Goal: Complete application form

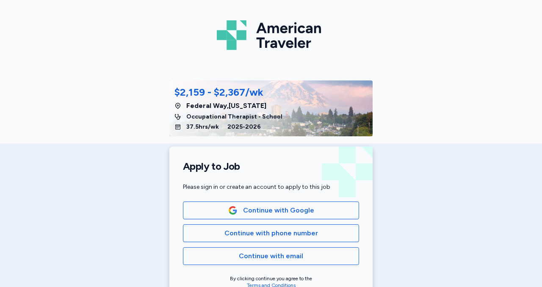
scroll to position [53, 0]
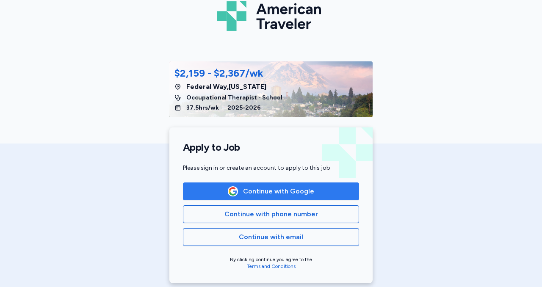
click at [258, 194] on span "Continue with Google" at bounding box center [278, 191] width 71 height 10
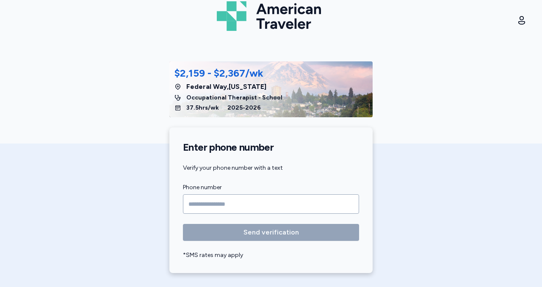
click at [193, 204] on input "Phone number" at bounding box center [271, 203] width 176 height 19
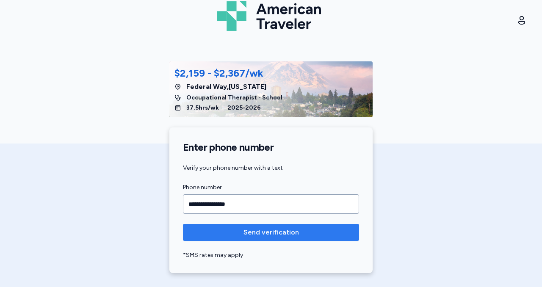
type input "**********"
click at [217, 234] on span "Send verification" at bounding box center [271, 232] width 163 height 10
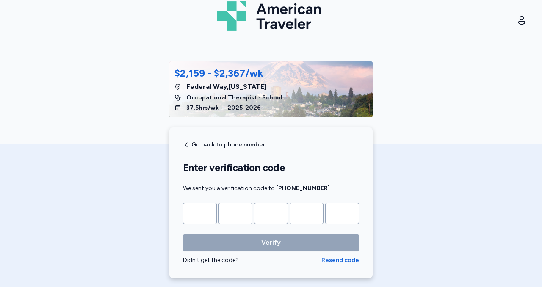
type input "*"
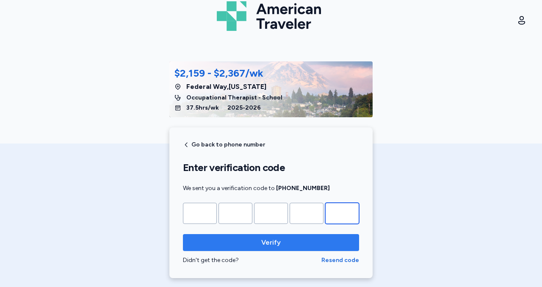
type input "*"
click at [222, 249] on button "Verify" at bounding box center [271, 242] width 176 height 17
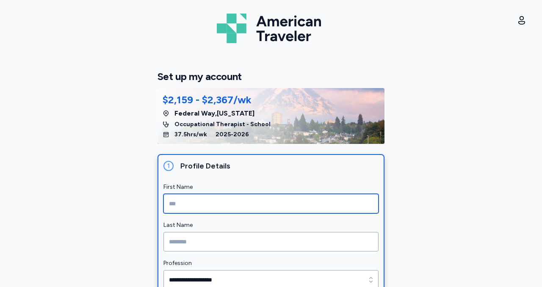
click at [205, 208] on input "First Name" at bounding box center [270, 203] width 215 height 19
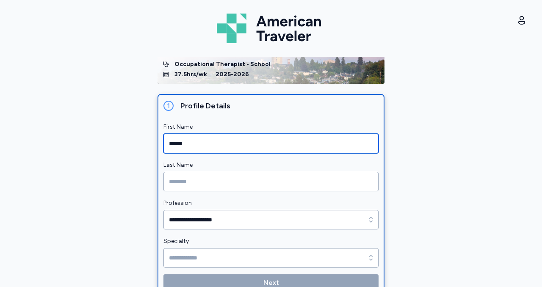
scroll to position [61, 0]
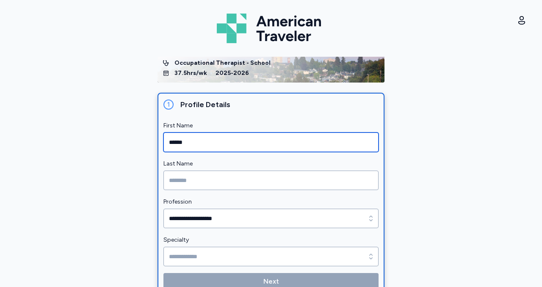
type input "******"
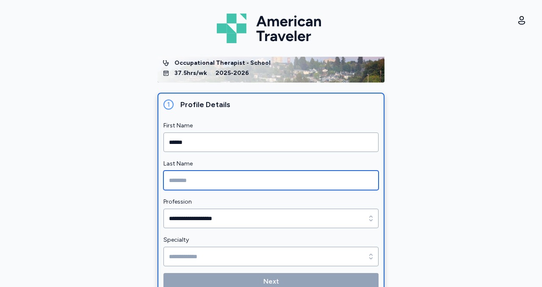
click at [199, 186] on input "Last Name" at bounding box center [270, 180] width 215 height 19
